Goal: Task Accomplishment & Management: Use online tool/utility

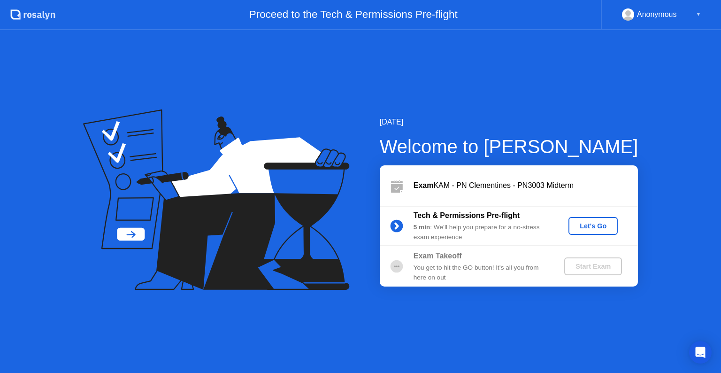
click at [596, 227] on div "Let's Go" at bounding box center [593, 226] width 42 height 8
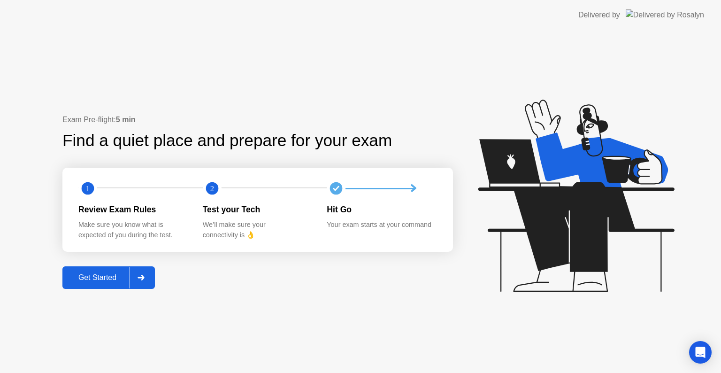
click at [100, 273] on div "Get Started" at bounding box center [97, 277] width 64 height 8
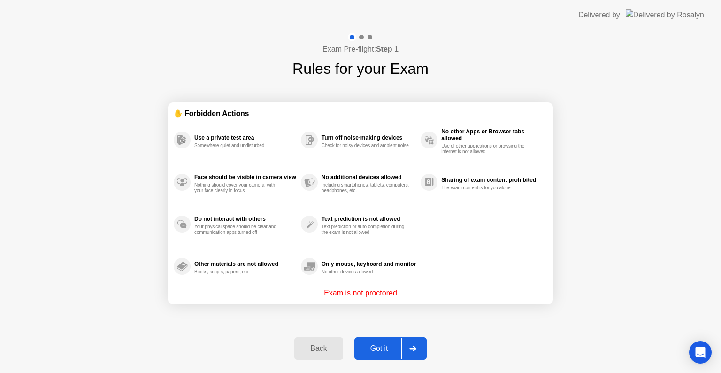
click at [379, 349] on div "Got it" at bounding box center [379, 348] width 44 height 8
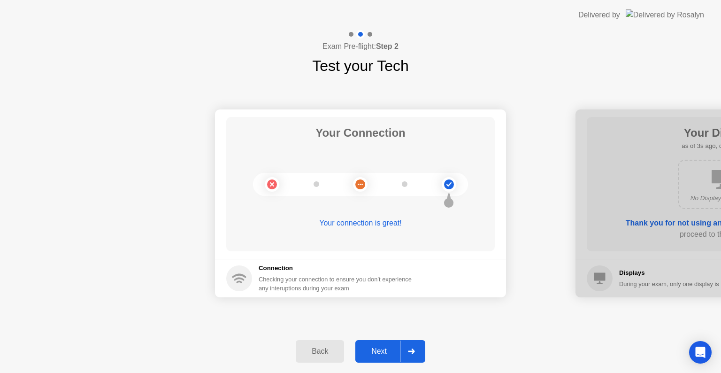
click at [379, 349] on div "Next" at bounding box center [379, 351] width 42 height 8
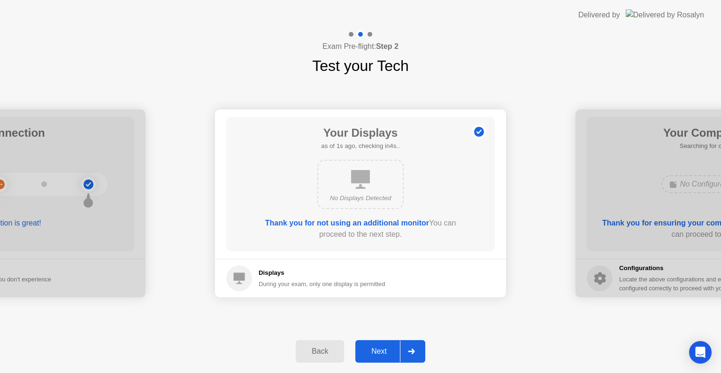
click at [379, 349] on div "Next" at bounding box center [379, 351] width 42 height 8
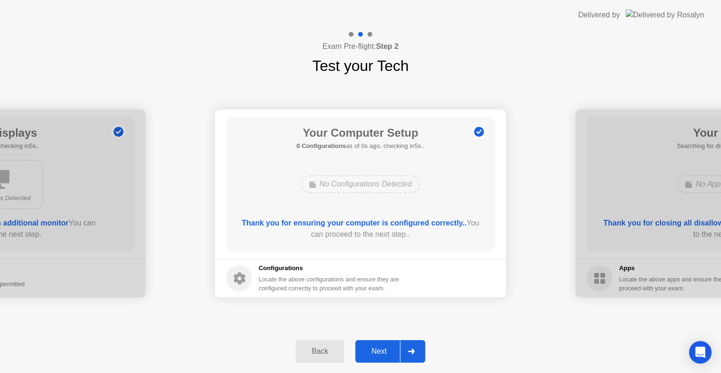
click at [379, 349] on div "Next" at bounding box center [379, 351] width 42 height 8
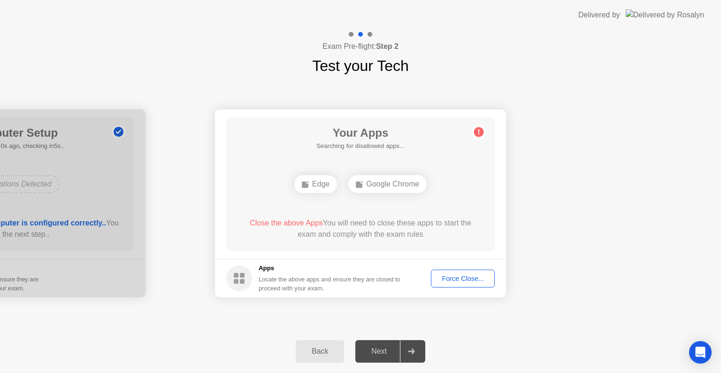
click at [475, 277] on div "Force Close..." at bounding box center [462, 279] width 57 height 8
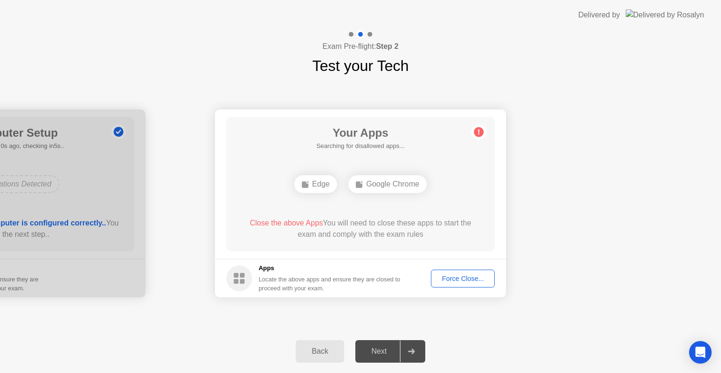
click at [467, 282] on div "Force Close..." at bounding box center [462, 279] width 57 height 8
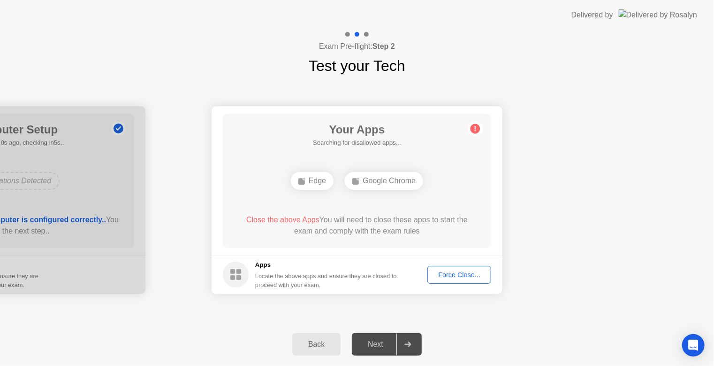
click at [435, 273] on div "Force Close..." at bounding box center [459, 275] width 57 height 8
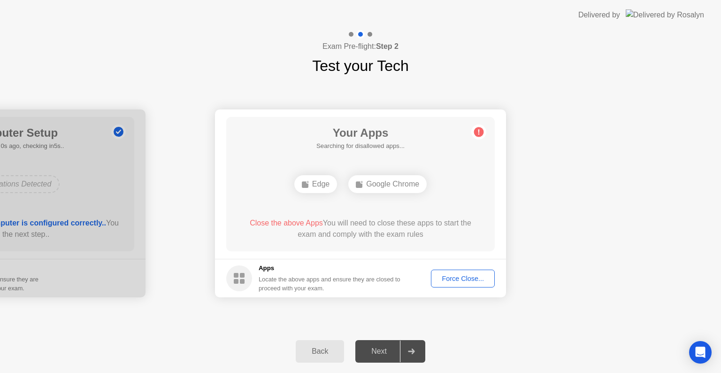
click at [408, 182] on div "Google Chrome" at bounding box center [387, 184] width 78 height 18
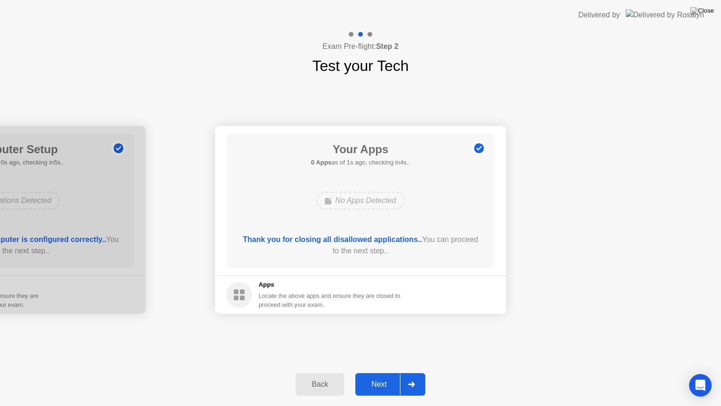
click at [387, 372] on div "Next" at bounding box center [379, 384] width 42 height 8
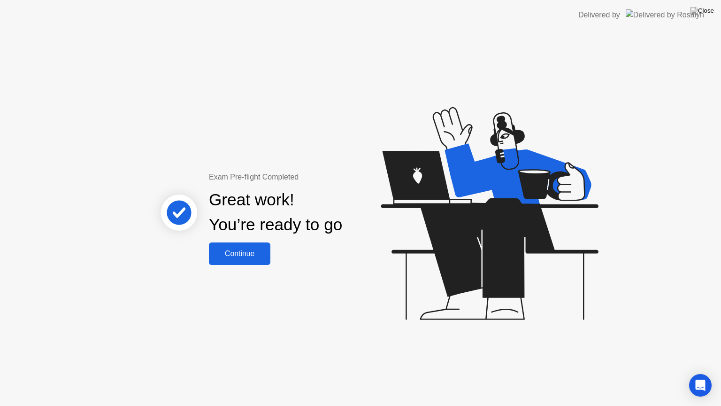
click at [246, 251] on div "Continue" at bounding box center [240, 253] width 56 height 8
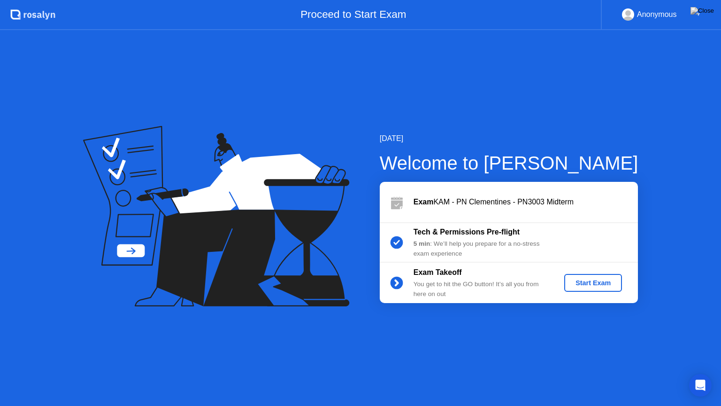
click at [609, 281] on div "Start Exam" at bounding box center [593, 283] width 50 height 8
